Goal: Task Accomplishment & Management: Manage account settings

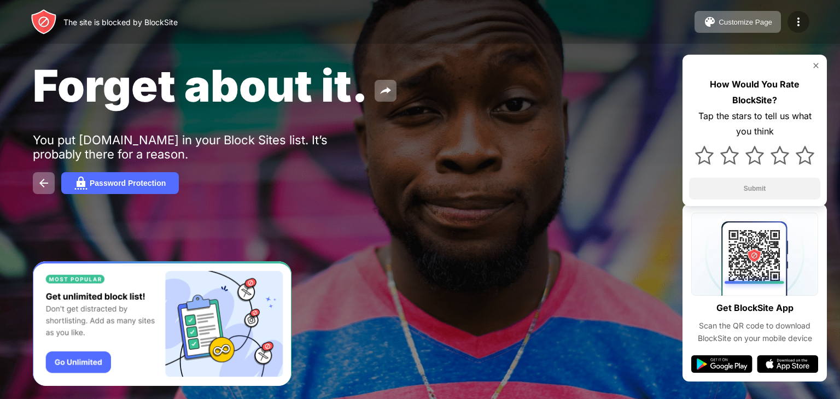
click at [803, 15] on img at bounding box center [798, 21] width 13 height 13
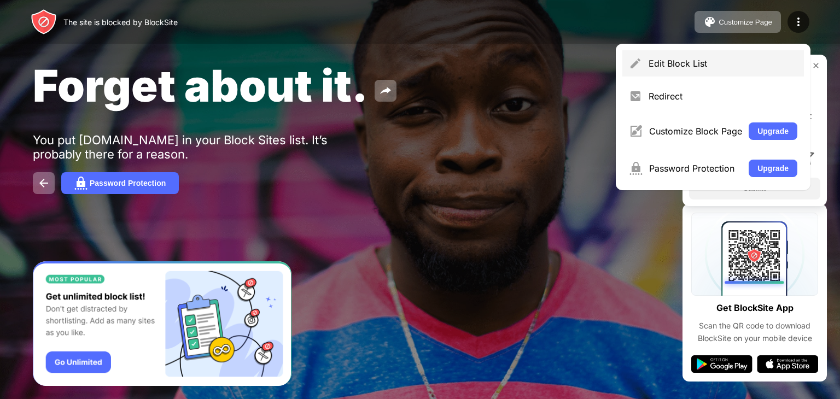
click at [759, 57] on div "Edit Block List" at bounding box center [714, 63] width 182 height 26
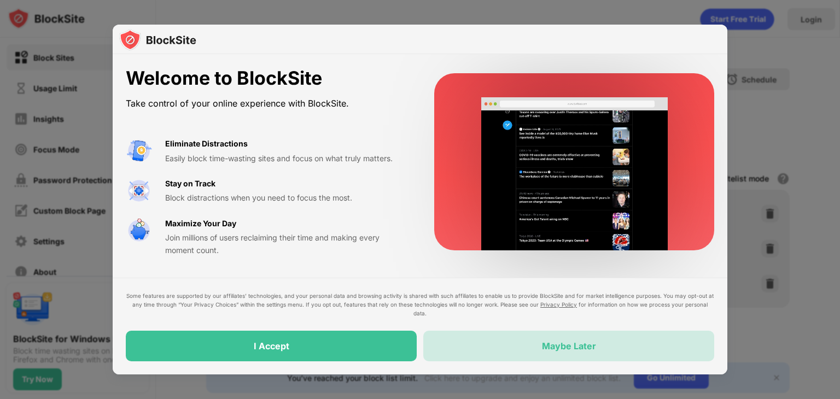
click at [536, 342] on div "Maybe Later" at bounding box center [568, 346] width 291 height 31
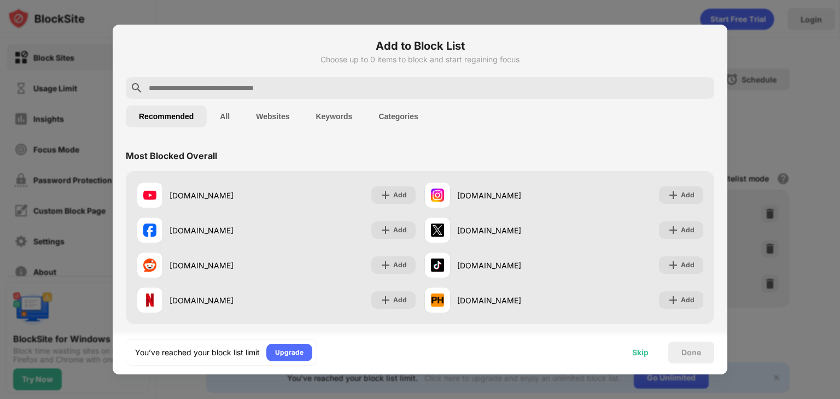
click at [642, 356] on div "Skip" at bounding box center [640, 353] width 16 height 9
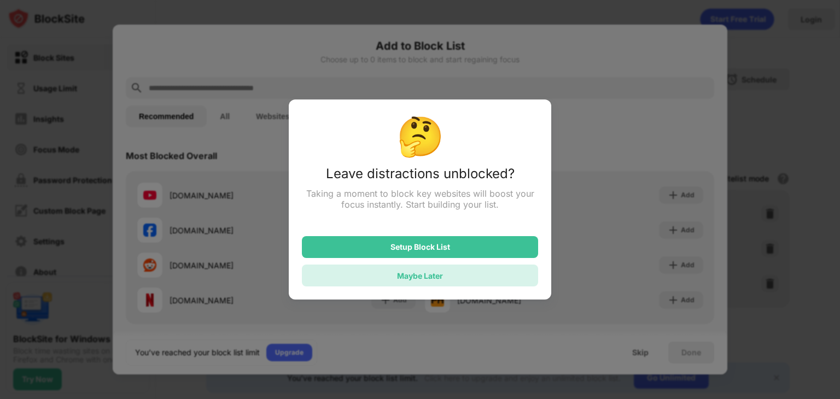
click at [439, 275] on div "Maybe Later" at bounding box center [420, 275] width 46 height 9
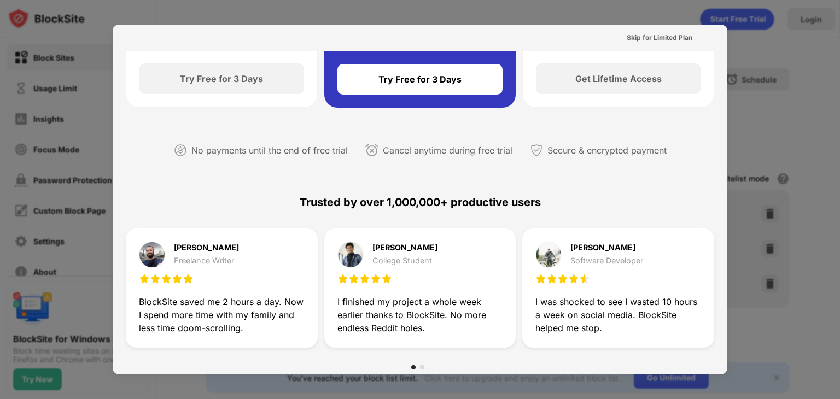
scroll to position [55, 0]
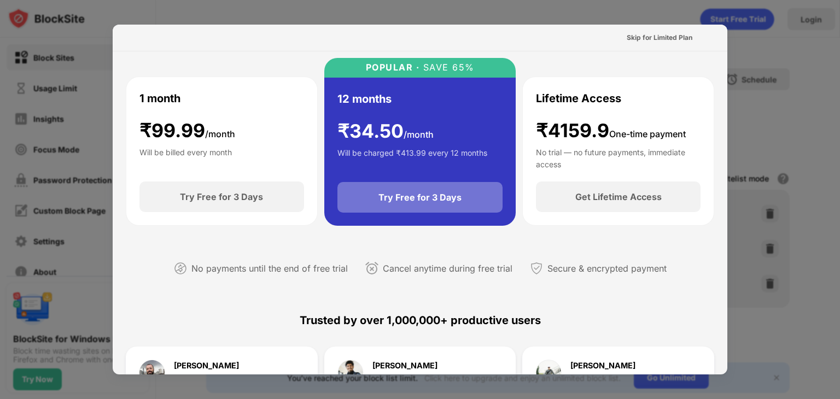
click at [411, 205] on div "Try Free for 3 Days" at bounding box center [421, 197] width 166 height 31
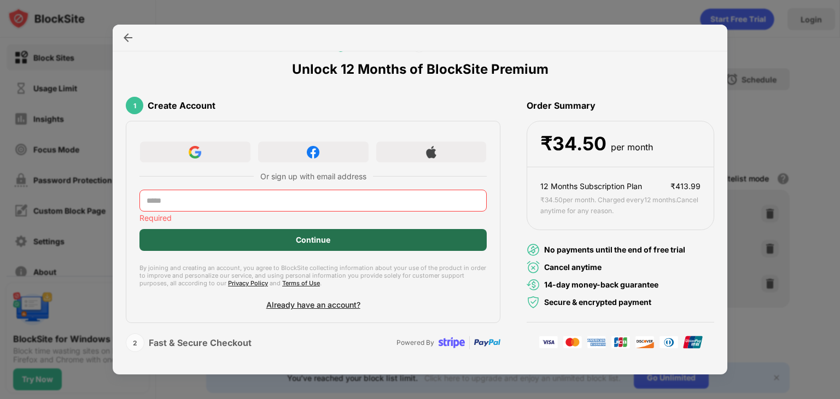
click at [341, 235] on div "Continue" at bounding box center [313, 240] width 347 height 22
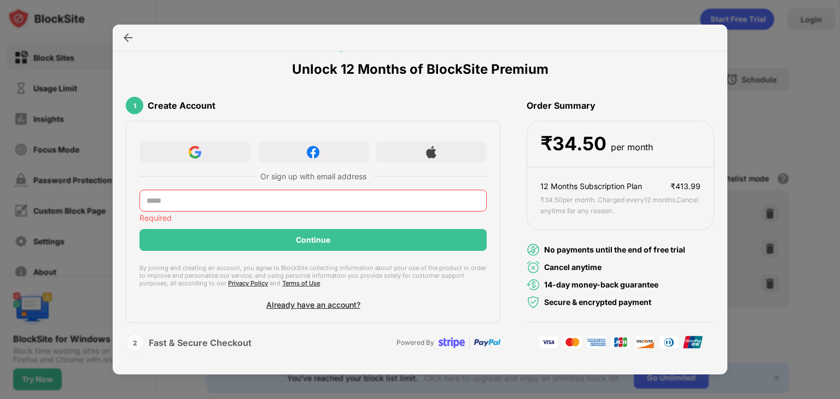
drag, startPoint x: 330, startPoint y: 234, endPoint x: 263, endPoint y: 223, distance: 68.1
click at [286, 230] on div "Continue" at bounding box center [313, 240] width 347 height 22
click at [260, 204] on input "text" at bounding box center [313, 201] width 347 height 22
click at [127, 38] on img at bounding box center [128, 37] width 11 height 11
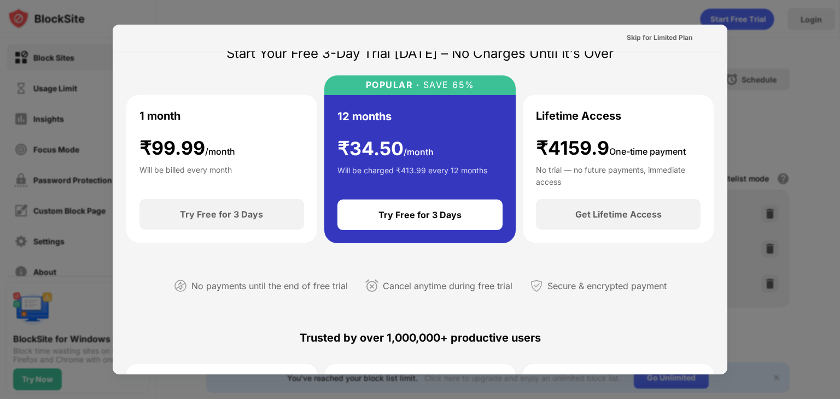
click at [127, 38] on div "Skip for Limited Plan" at bounding box center [420, 38] width 615 height 27
click at [757, 25] on div at bounding box center [420, 199] width 840 height 399
click at [761, 28] on div at bounding box center [420, 199] width 840 height 399
click at [746, 69] on div at bounding box center [420, 199] width 840 height 399
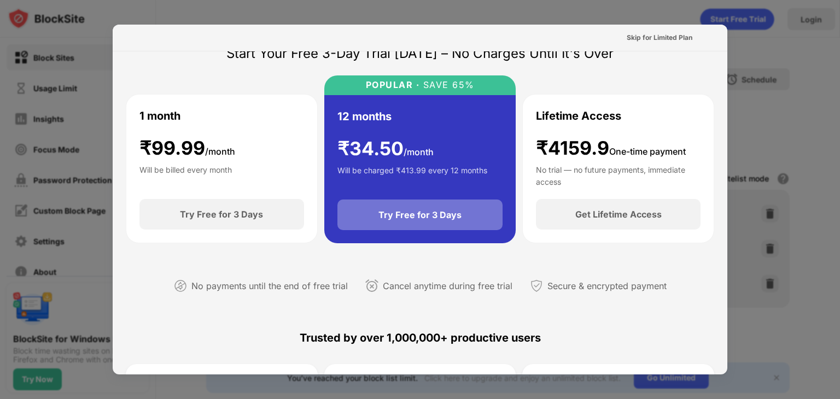
click at [451, 210] on div "Try Free for 3 Days" at bounding box center [421, 215] width 166 height 31
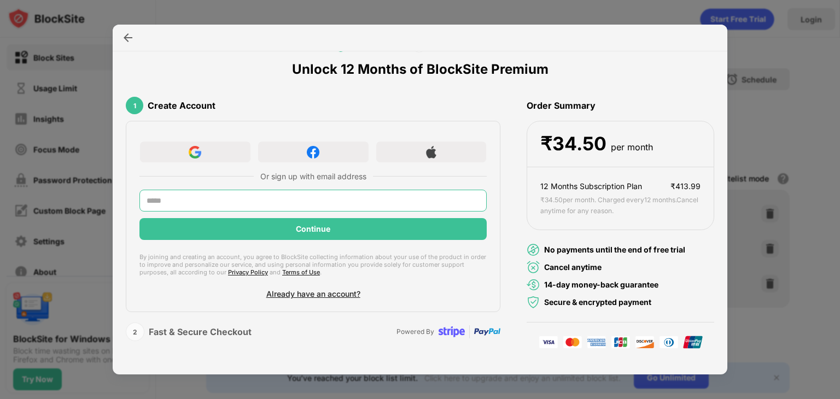
click at [408, 198] on input "text" at bounding box center [313, 201] width 347 height 22
type input "**********"
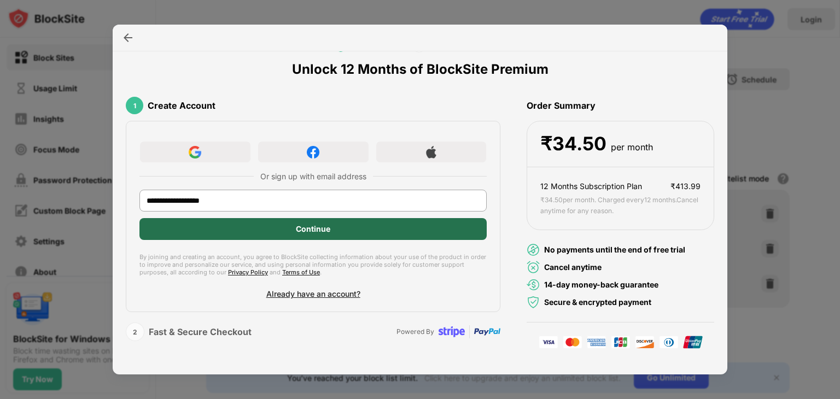
click at [278, 225] on div "Continue" at bounding box center [313, 229] width 347 height 22
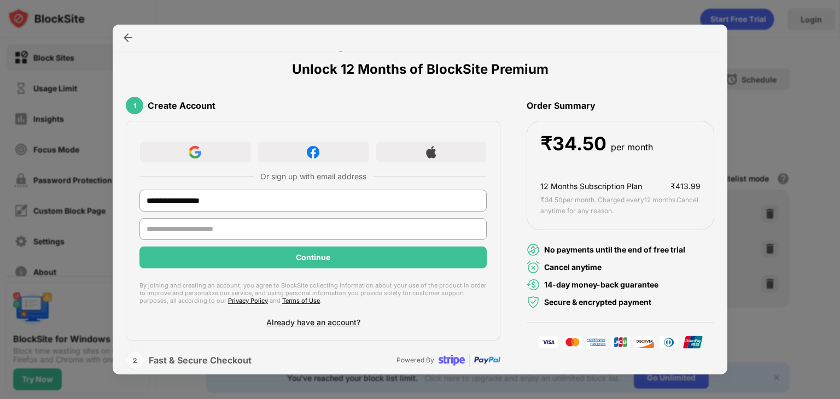
click at [272, 239] on input "text" at bounding box center [313, 229] width 347 height 22
type input "**********"
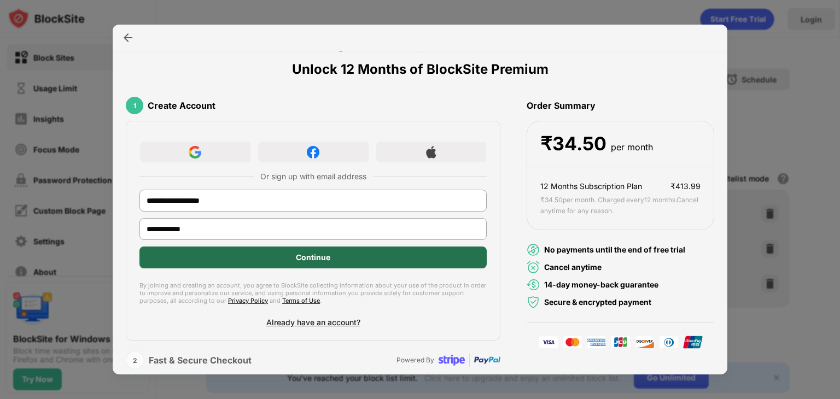
click at [269, 248] on div "Continue" at bounding box center [313, 258] width 347 height 22
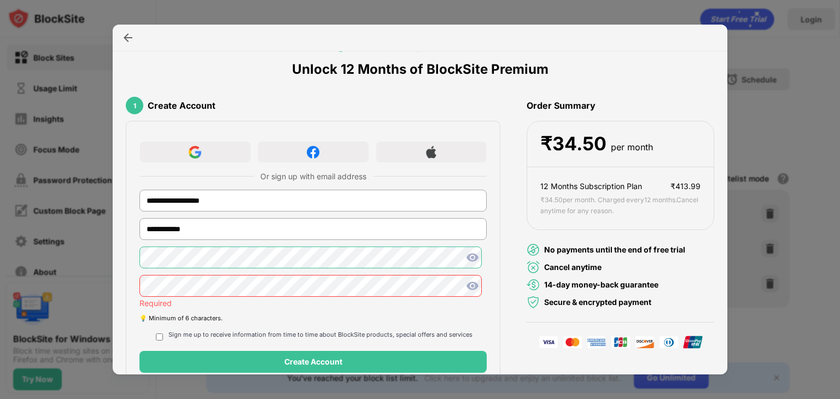
click at [109, 399] on div "**********" at bounding box center [420, 399] width 840 height 0
click at [190, 249] on div at bounding box center [313, 261] width 347 height 28
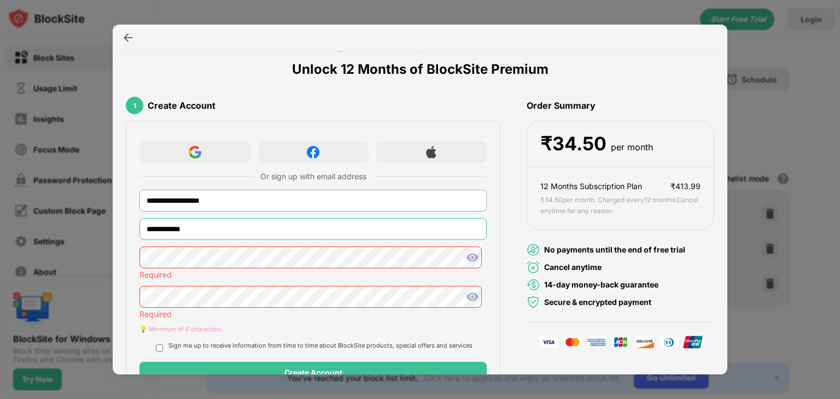
drag, startPoint x: 198, startPoint y: 268, endPoint x: 380, endPoint y: 245, distance: 183.0
click at [380, 243] on div "**********" at bounding box center [313, 232] width 347 height 28
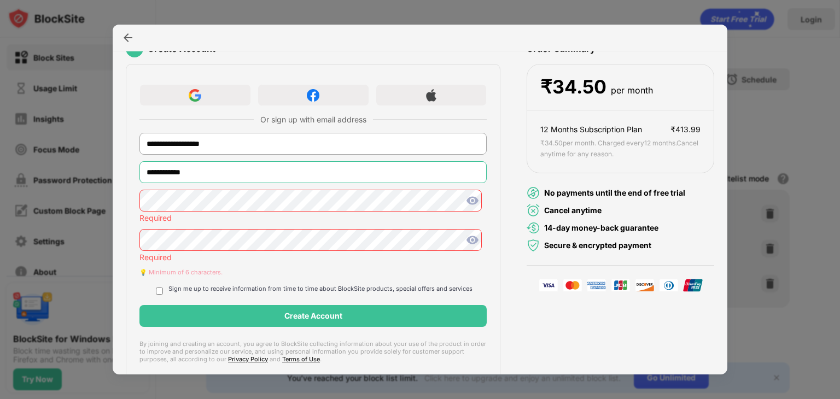
scroll to position [169, 0]
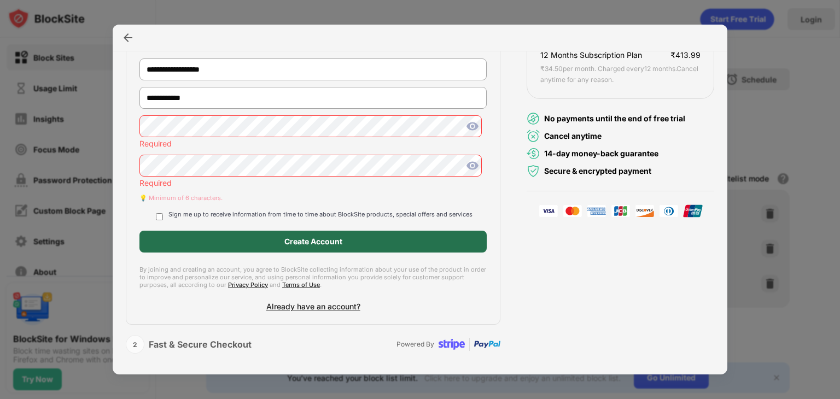
click at [302, 239] on div "Create Account" at bounding box center [314, 241] width 58 height 9
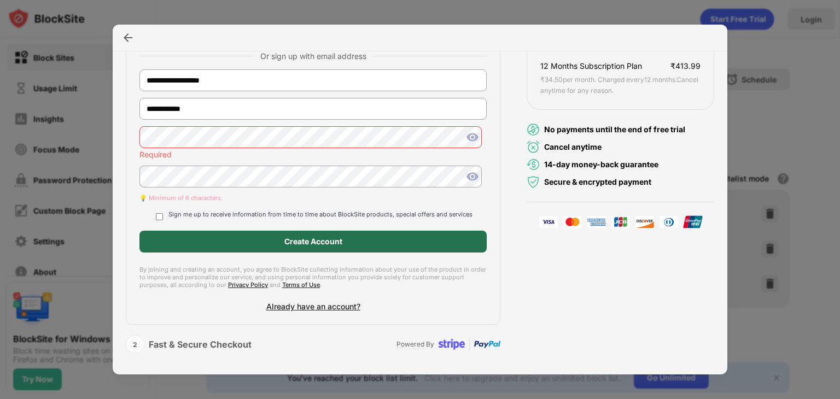
drag, startPoint x: 327, startPoint y: 240, endPoint x: 387, endPoint y: 217, distance: 64.4
click at [327, 240] on div "Create Account" at bounding box center [314, 241] width 58 height 9
